Goal: Use online tool/utility

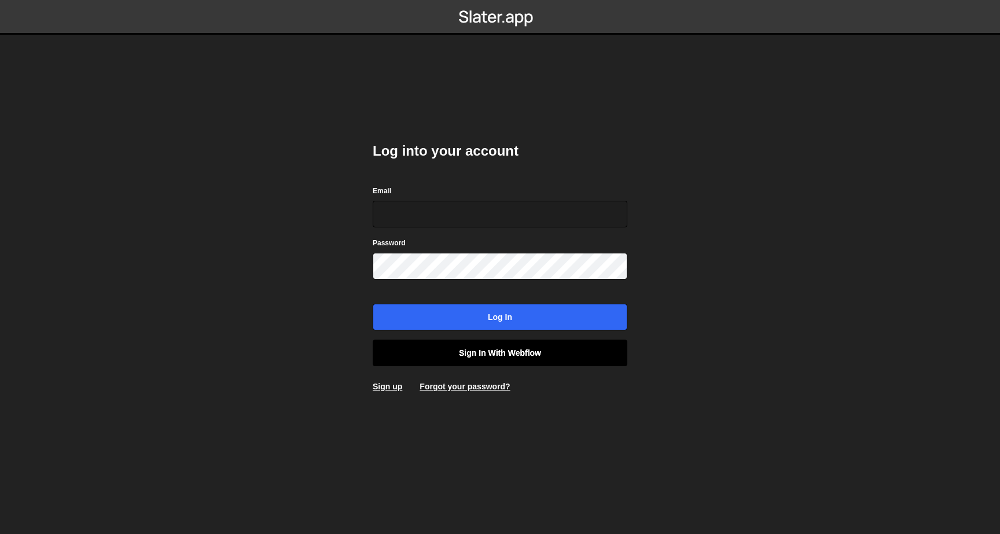
click at [527, 347] on link "Sign in with Webflow" at bounding box center [500, 353] width 255 height 27
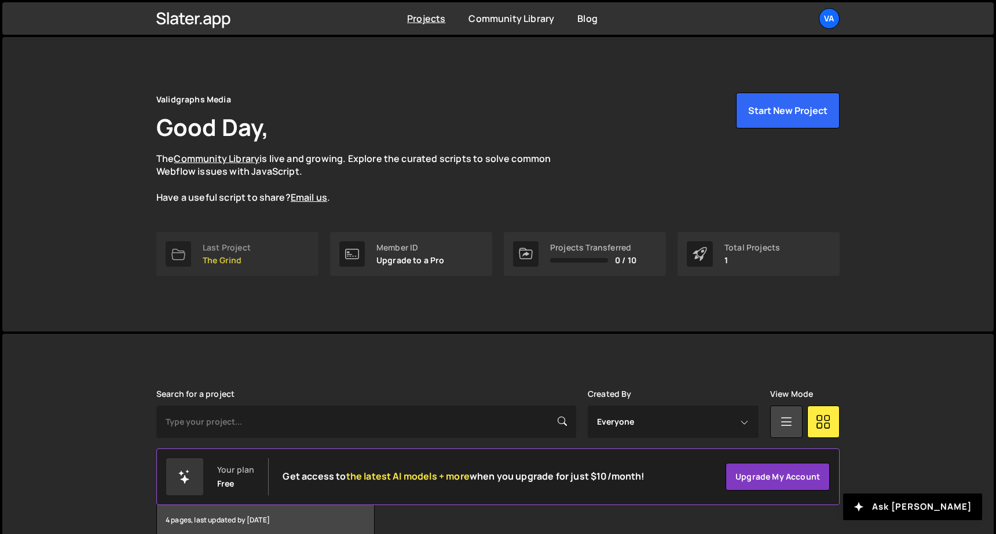
click at [278, 237] on link "Last Project The Grind" at bounding box center [237, 254] width 162 height 44
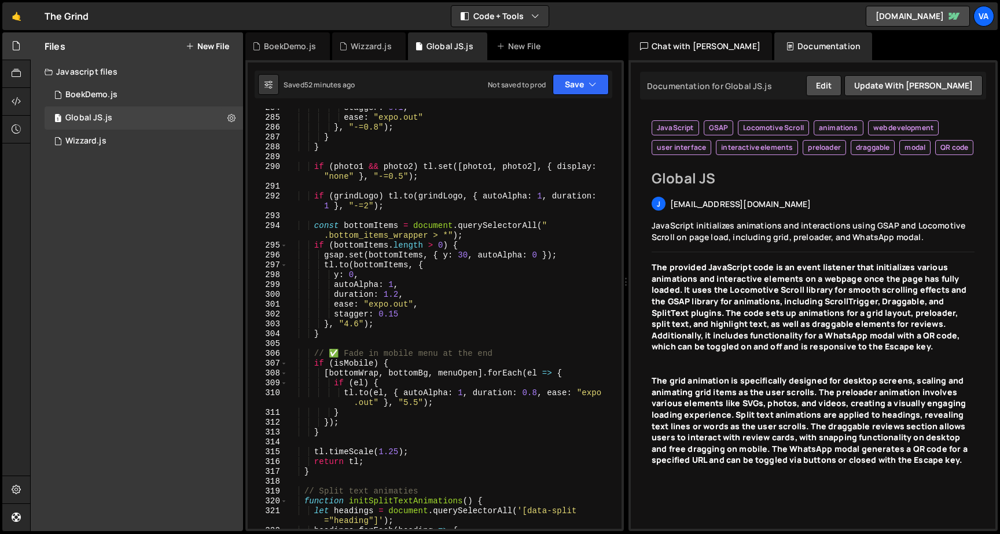
scroll to position [3095, 0]
drag, startPoint x: 485, startPoint y: 375, endPoint x: 334, endPoint y: 371, distance: 150.5
click at [334, 371] on div "stagger : 0.1 , ease : "expo.out" } , "-=0.8" ) ; } } if ( photo1 && photo2 ) t…" at bounding box center [452, 323] width 330 height 440
click at [346, 420] on div "stagger : 0.1 , ease : "expo.out" } , "-=0.8" ) ; } } if ( photo1 && photo2 ) t…" at bounding box center [452, 323] width 330 height 440
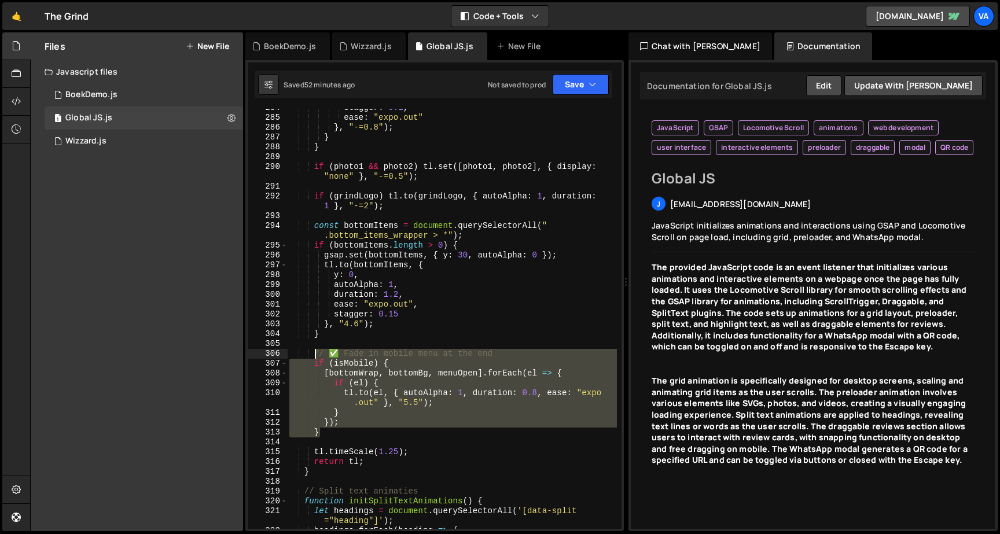
drag, startPoint x: 333, startPoint y: 431, endPoint x: 313, endPoint y: 352, distance: 81.3
click at [313, 352] on div "stagger : 0.1 , ease : "expo.out" } , "-=0.8" ) ; } } if ( photo1 && photo2 ) t…" at bounding box center [452, 323] width 330 height 440
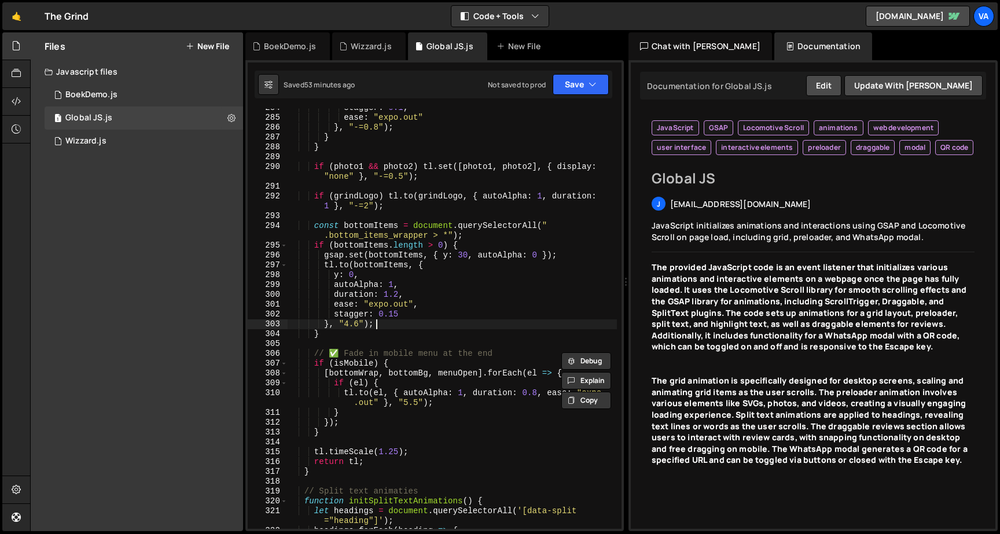
click at [424, 328] on div "stagger : 0.1 , ease : "expo.out" } , "-=0.8" ) ; } } if ( photo1 && photo2 ) t…" at bounding box center [452, 323] width 330 height 440
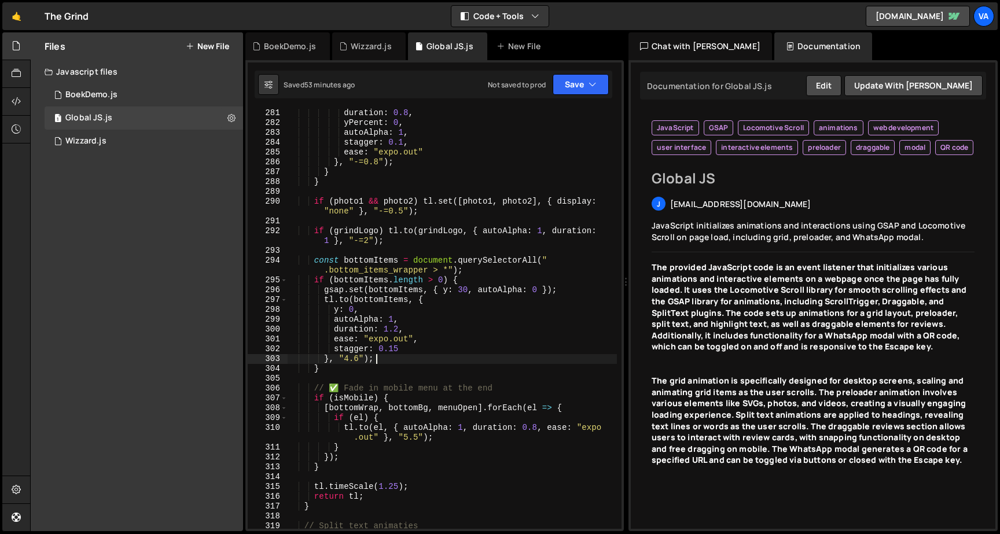
scroll to position [0, 0]
click at [401, 409] on div "duration : 0.8 , yPercent : 0 , autoAlpha : 1 , stagger : 0.1 , ease : "expo.ou…" at bounding box center [452, 328] width 330 height 440
click at [570, 81] on button "Save" at bounding box center [581, 84] width 56 height 21
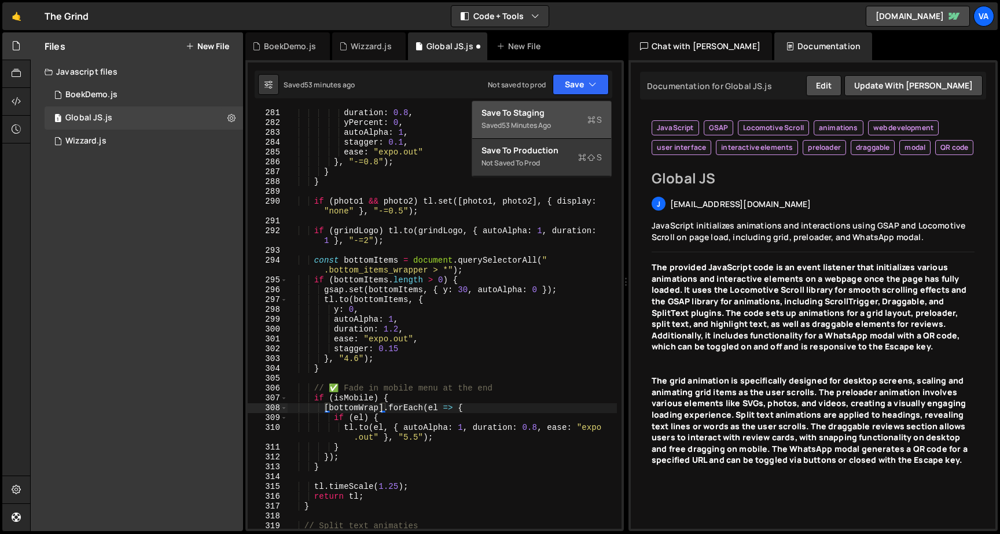
click at [560, 128] on div "Saved 53 minutes ago" at bounding box center [542, 126] width 120 height 14
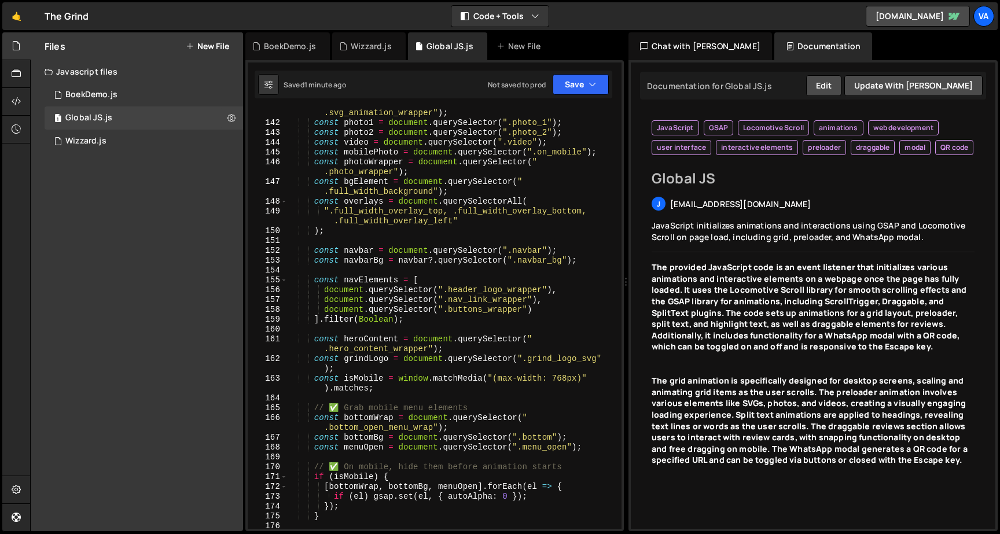
scroll to position [1486, 0]
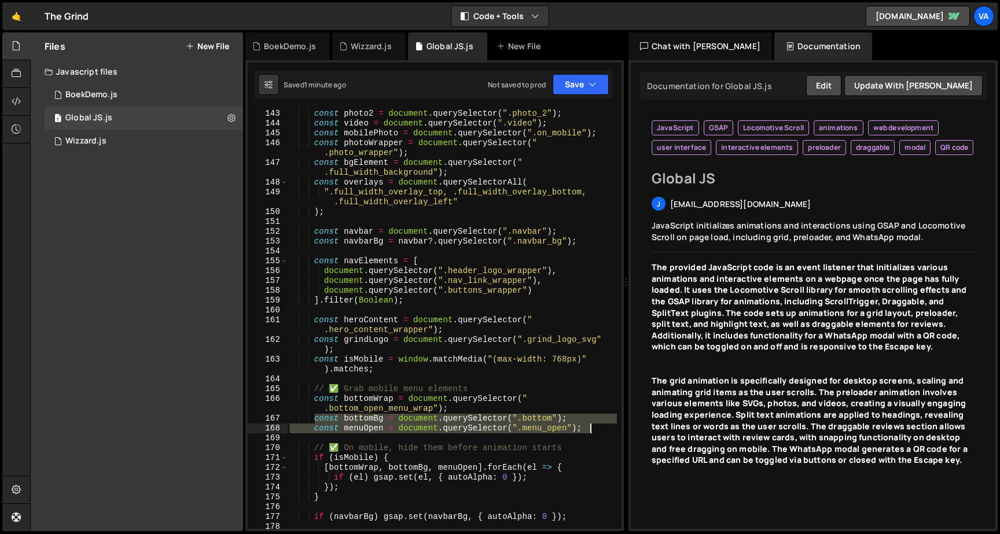
drag, startPoint x: 315, startPoint y: 421, endPoint x: 595, endPoint y: 430, distance: 280.3
click at [595, 430] on div "const photo2 = document . querySelector ( ".photo_2" ) ; const video = document…" at bounding box center [452, 334] width 330 height 450
click at [438, 408] on div "const photo2 = document . querySelector ( ".photo_2" ) ; const video = document…" at bounding box center [452, 334] width 330 height 450
drag, startPoint x: 590, startPoint y: 418, endPoint x: 282, endPoint y: 418, distance: 308.0
click at [282, 418] on div "const bottomWrap = document.querySelector(".bottom_open_menu_wrap"); 143 144 14…" at bounding box center [435, 319] width 374 height 420
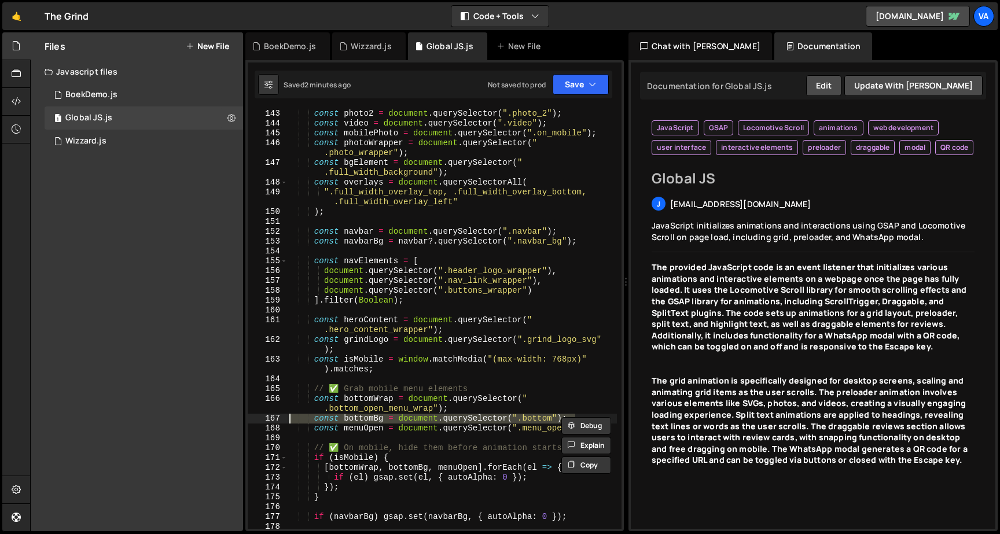
click at [390, 409] on div "const photo2 = document . querySelector ( ".photo_2" ) ; const video = document…" at bounding box center [452, 334] width 330 height 450
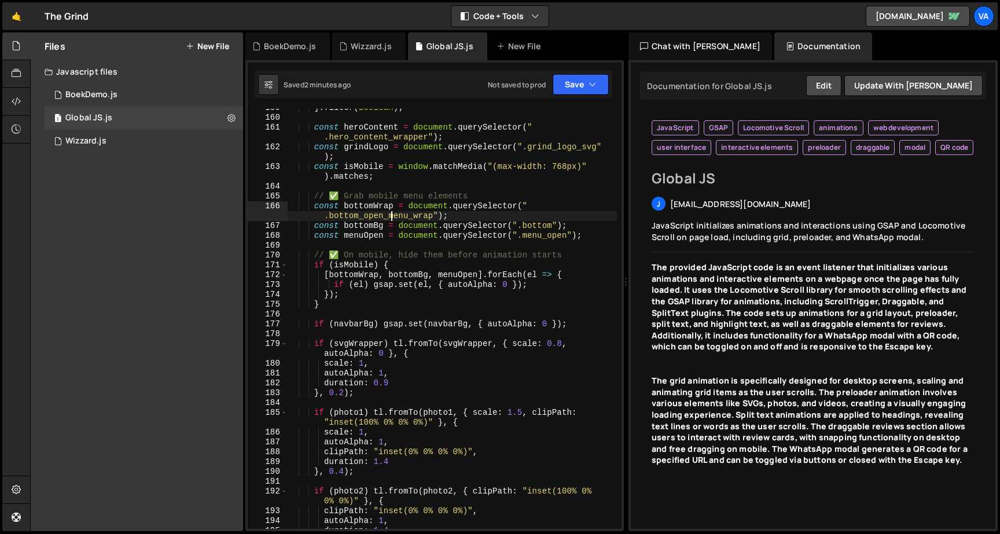
scroll to position [0, 0]
click at [410, 274] on div "] . filter ( [PERSON_NAME] ) ; const heroContent = document . querySelector ( "…" at bounding box center [452, 323] width 330 height 440
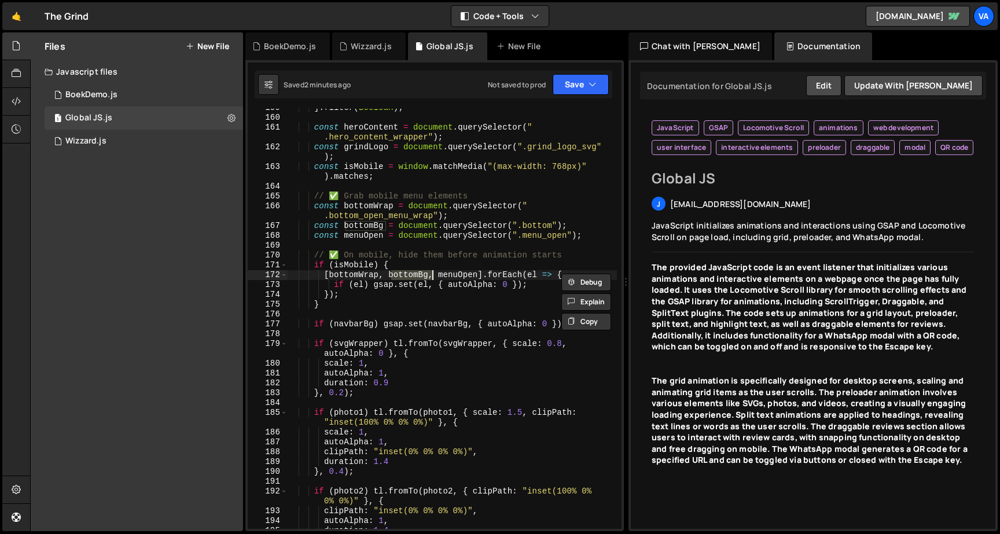
click at [453, 270] on div "] . filter ( [PERSON_NAME] ) ; const heroContent = document . querySelector ( "…" at bounding box center [452, 323] width 330 height 440
click at [575, 90] on button "Save" at bounding box center [581, 84] width 56 height 21
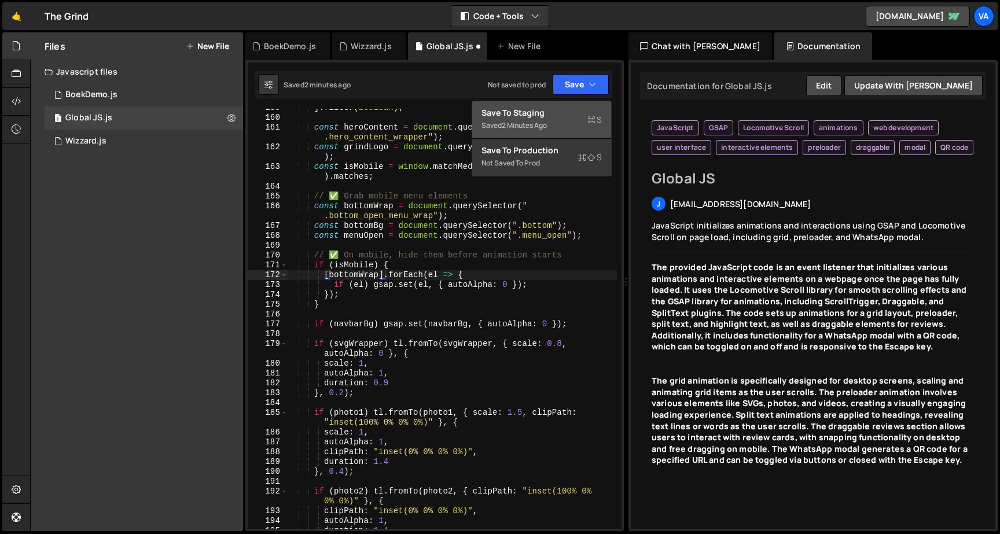
click at [560, 111] on div "Save to Staging S" at bounding box center [542, 113] width 120 height 12
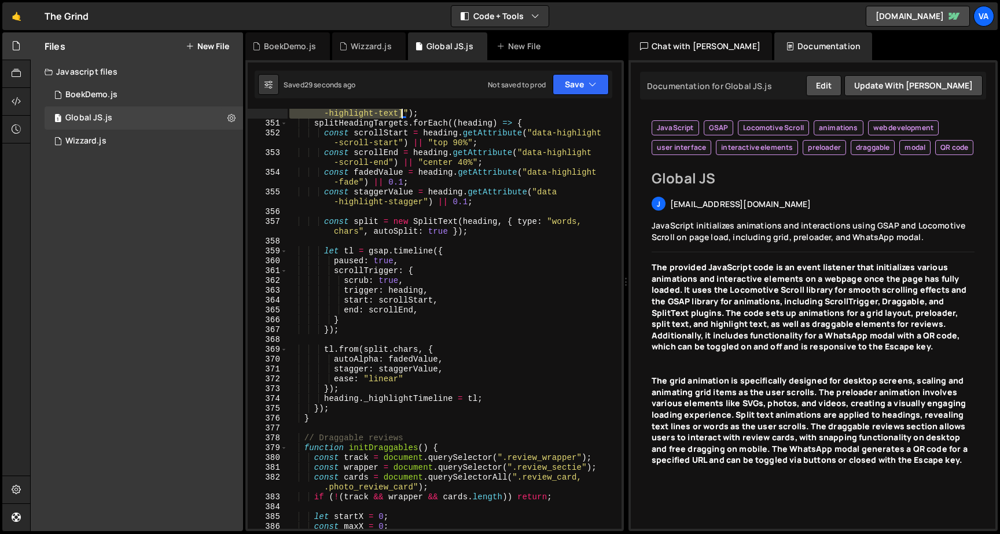
scroll to position [3641, 0]
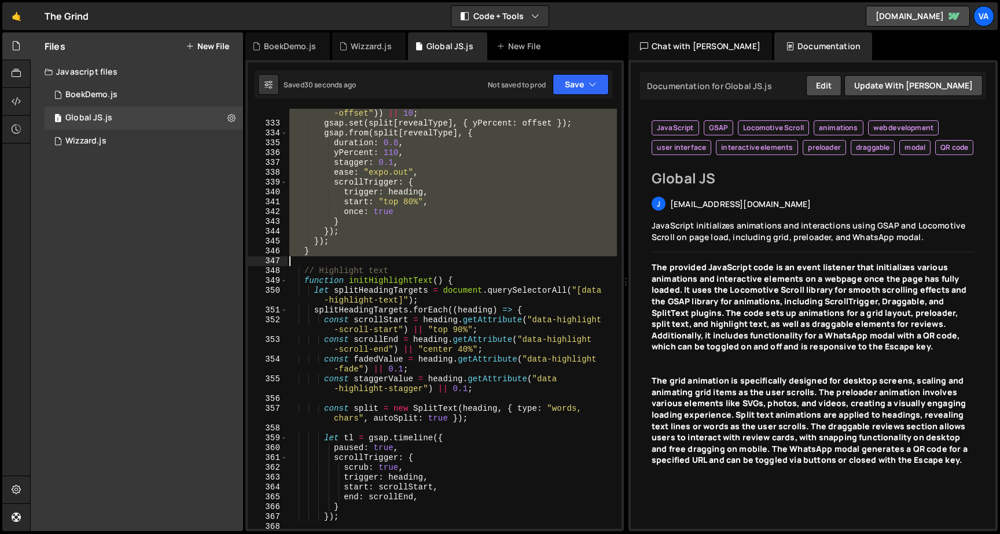
drag, startPoint x: 305, startPoint y: 329, endPoint x: 383, endPoint y: 260, distance: 103.7
click at [383, 260] on div "const offset = parseInt ( heading . getAttribute ( "data-split -offset" )) || 1…" at bounding box center [452, 324] width 330 height 450
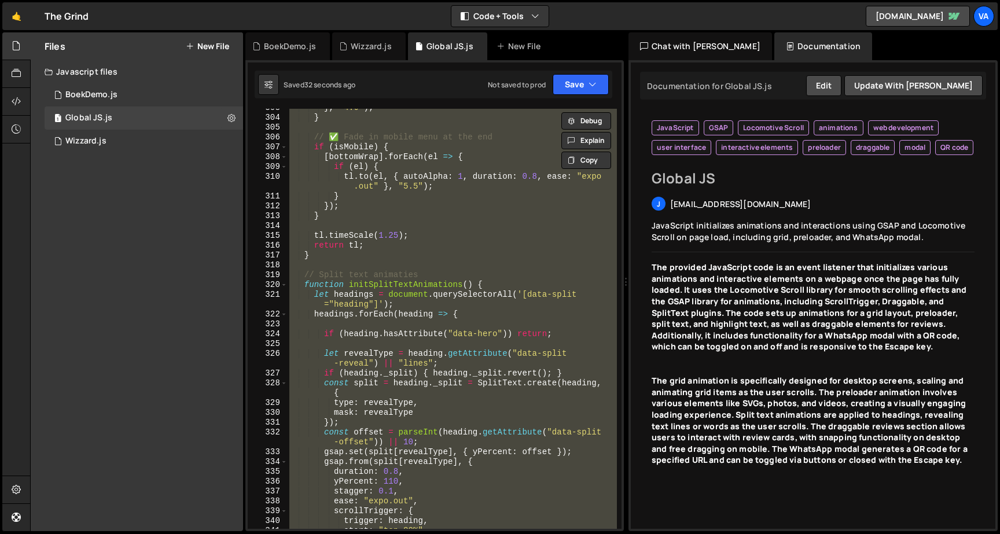
scroll to position [3303, 0]
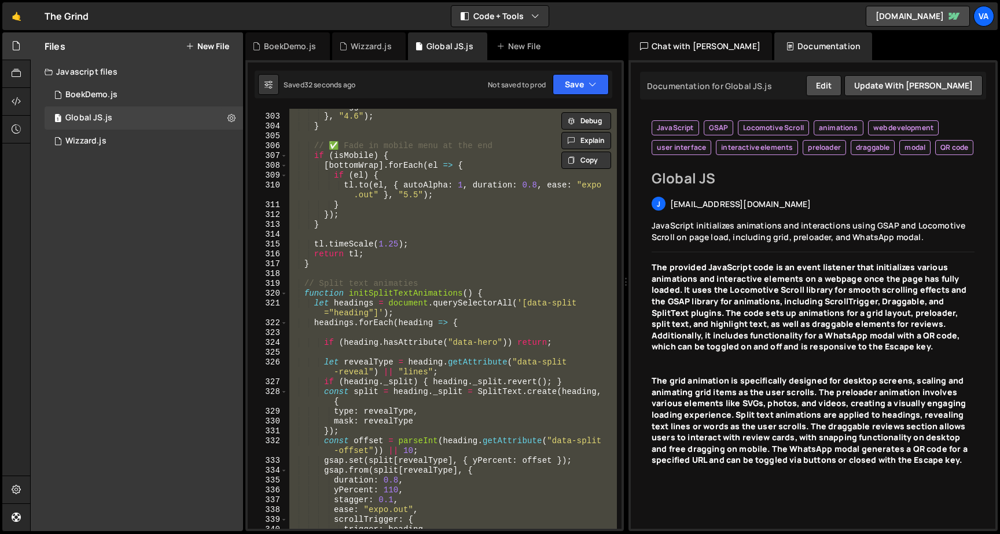
click at [337, 283] on div "stagger : 0.15 } , "4.6" ) ; } // ✅ Fade in mobile menu at the end if ( isMobil…" at bounding box center [452, 319] width 330 height 420
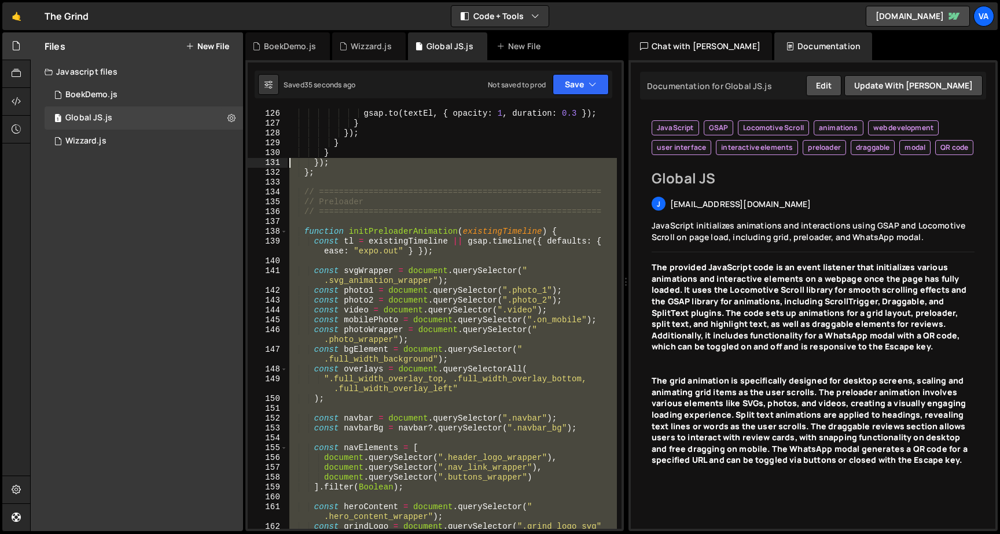
scroll to position [1299, 0]
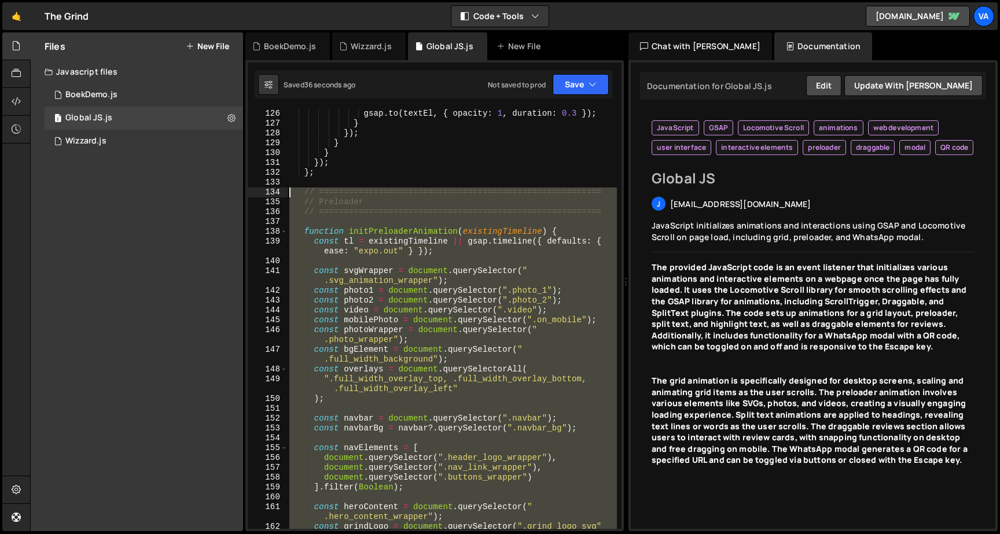
drag, startPoint x: 339, startPoint y: 267, endPoint x: 274, endPoint y: 195, distance: 98.0
click at [274, 195] on div "// Split text animaties 126 127 128 129 130 131 132 133 134 135 136 137 138 139…" at bounding box center [435, 319] width 374 height 420
paste textarea "}"
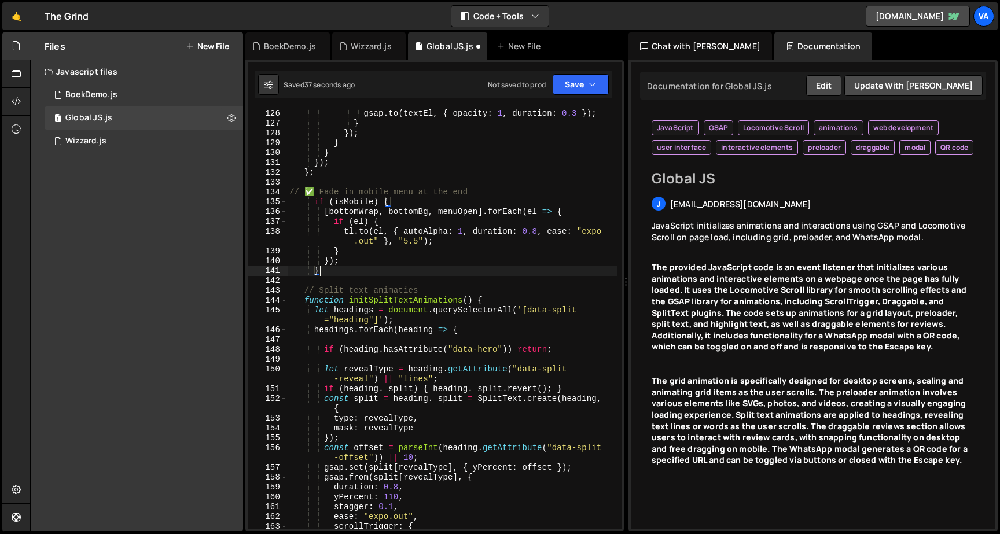
type textarea "return tl; }"
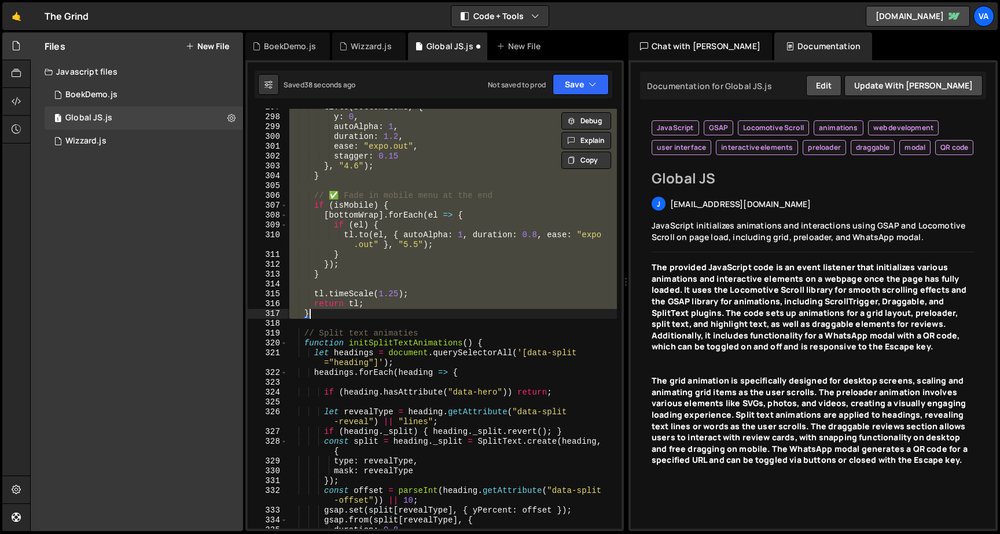
click at [485, 398] on div "tl . to ( bottomItems , { y : 0 , autoAlpha : 1 , duration : 1.2 , ease : "expo…" at bounding box center [452, 322] width 330 height 440
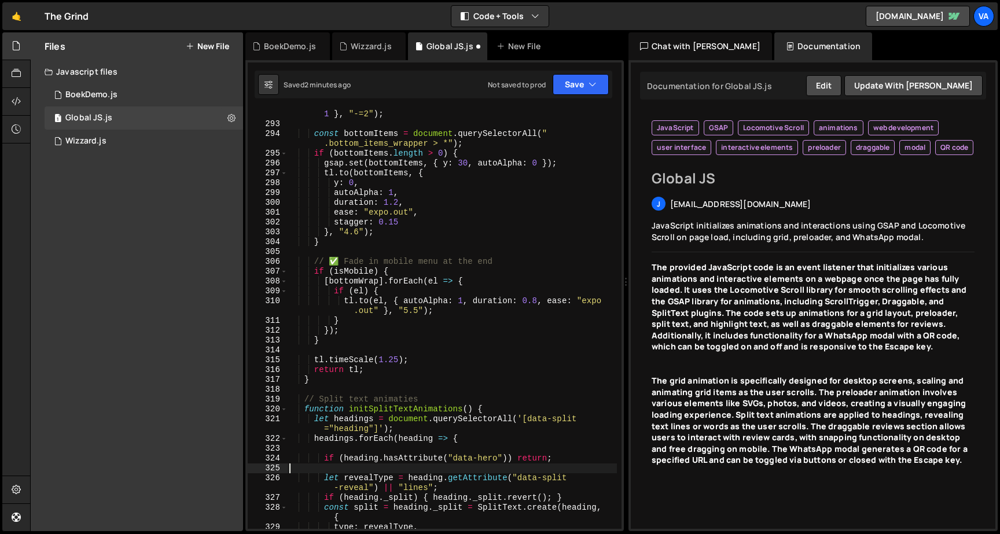
scroll to position [3181, 0]
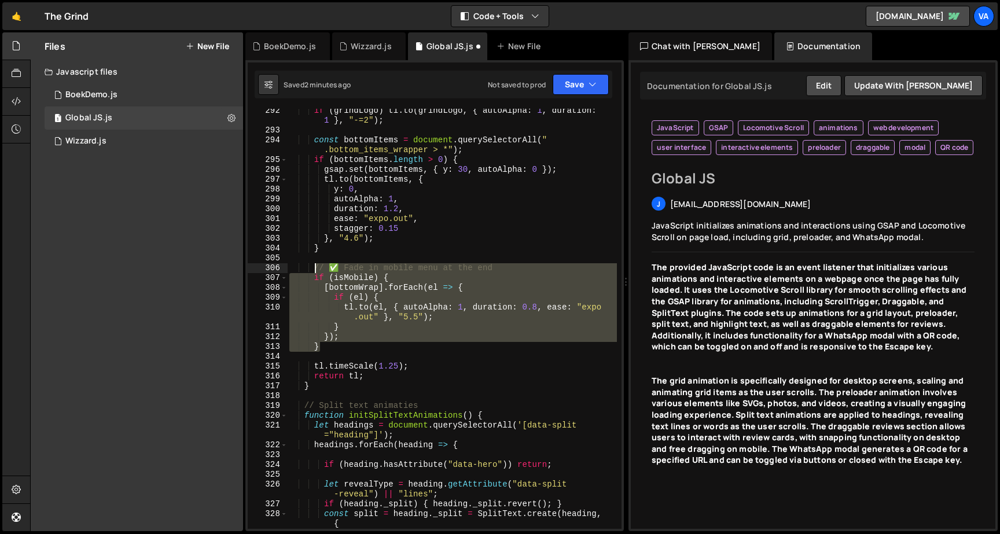
drag, startPoint x: 331, startPoint y: 349, endPoint x: 314, endPoint y: 267, distance: 83.4
click at [314, 267] on div "if ( grindLogo ) tl . to ( grindLogo , { autoAlpha : 1 , duration : 1 } , "-=2"…" at bounding box center [452, 331] width 330 height 450
click at [417, 298] on div "if ( grindLogo ) tl . to ( grindLogo , { autoAlpha : 1 , duration : 1 } , "-=2"…" at bounding box center [452, 319] width 330 height 420
drag, startPoint x: 325, startPoint y: 349, endPoint x: 316, endPoint y: 267, distance: 82.7
click at [316, 267] on div "if ( grindLogo ) tl . to ( grindLogo , { autoAlpha : 1 , duration : 1 } , "-=2"…" at bounding box center [452, 331] width 330 height 450
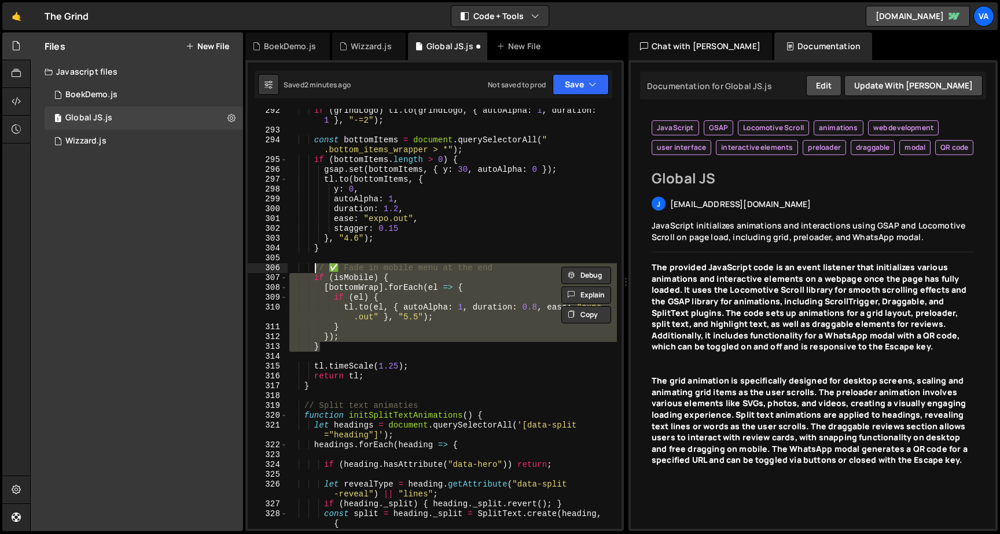
paste textarea "}"
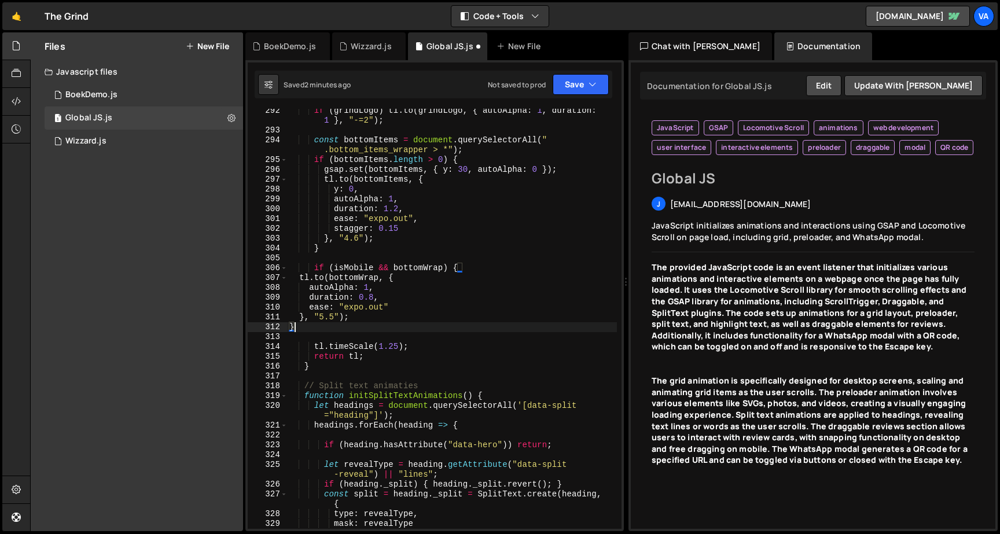
type textarea "}); }"
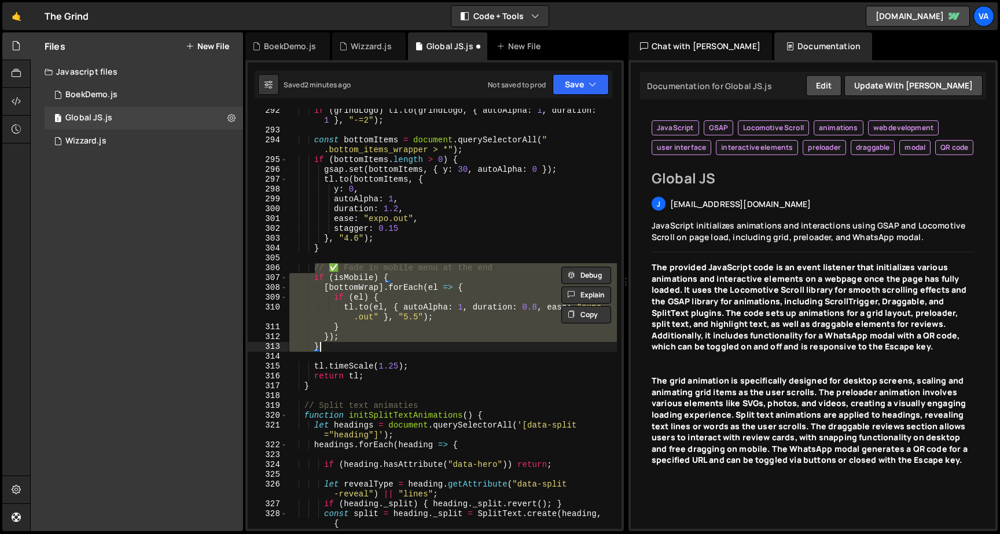
paste textarea
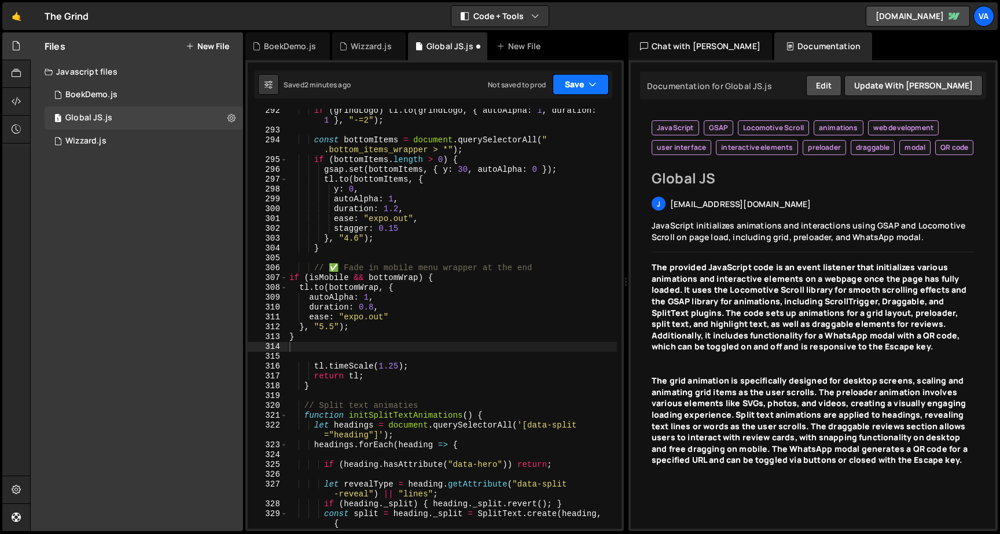
click at [575, 91] on button "Save" at bounding box center [581, 84] width 56 height 21
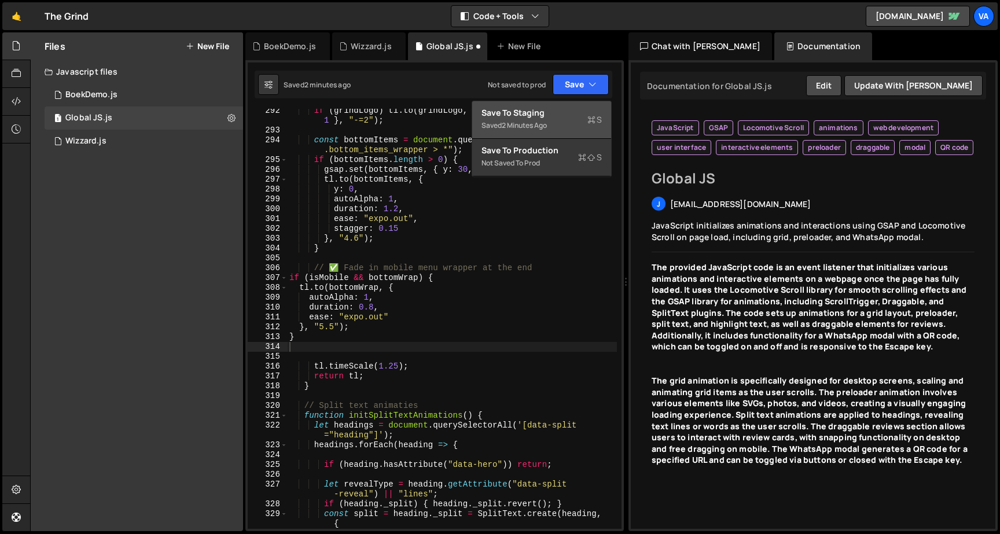
click at [559, 125] on div "Saved 2 minutes ago" at bounding box center [542, 126] width 120 height 14
